Goal: Information Seeking & Learning: Learn about a topic

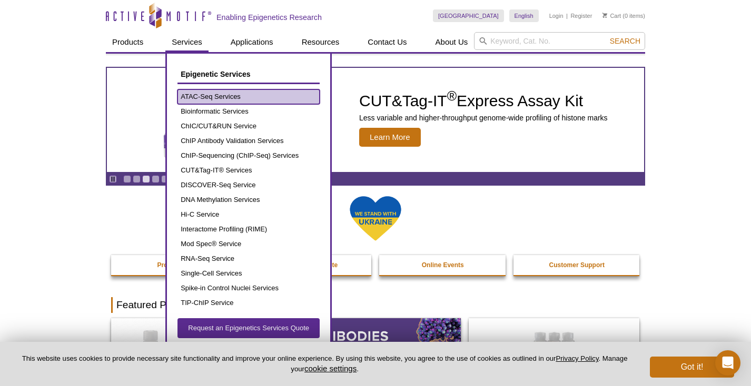
click at [210, 94] on link "ATAC-Seq Services" at bounding box center [248, 97] width 142 height 15
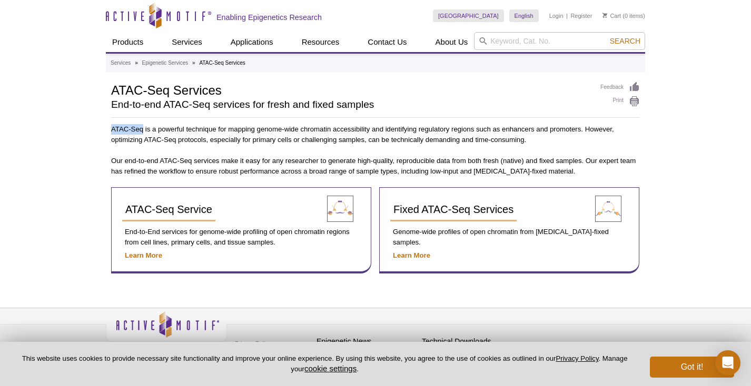
drag, startPoint x: 112, startPoint y: 129, endPoint x: 143, endPoint y: 131, distance: 31.1
click at [143, 131] on p "ATAC-Seq is a powerful technique for mapping genome-wide chromatin accessibilit…" at bounding box center [375, 134] width 529 height 21
copy p "ATAC-Seq"
